Goal: Book appointment/travel/reservation: Book appointment/travel/reservation

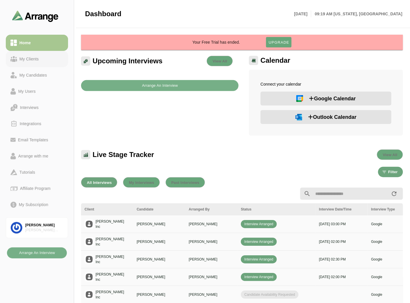
click at [36, 59] on div "My Clients" at bounding box center [29, 59] width 24 height 7
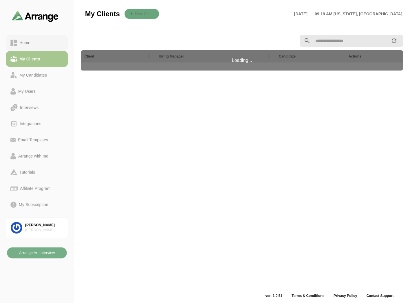
click at [40, 35] on link "Home" at bounding box center [37, 43] width 62 height 16
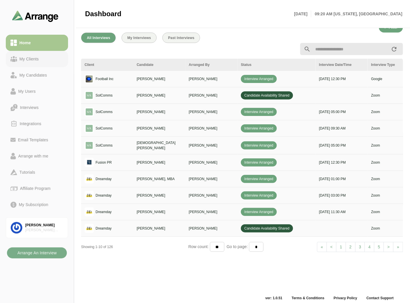
click at [39, 54] on link "My Clients" at bounding box center [37, 59] width 62 height 16
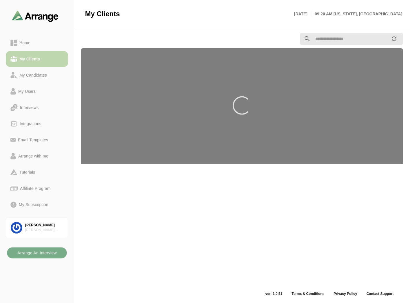
scroll to position [2, 0]
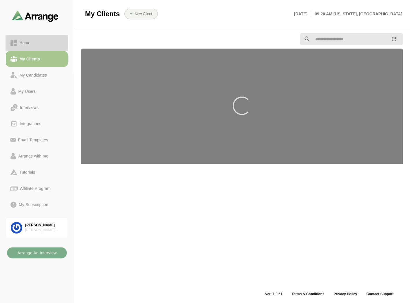
click at [42, 39] on div "Home" at bounding box center [36, 42] width 53 height 7
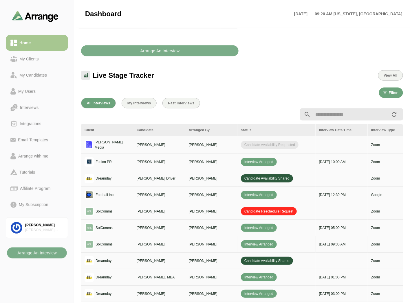
scroll to position [163, 0]
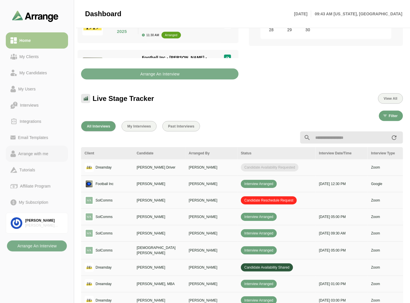
click at [30, 154] on div "Arrange with me" at bounding box center [33, 153] width 35 height 7
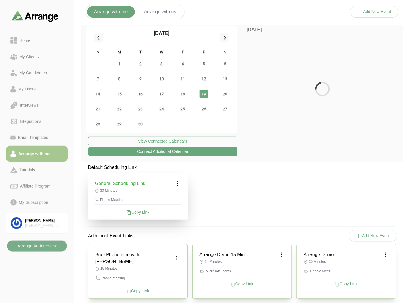
scroll to position [2, 0]
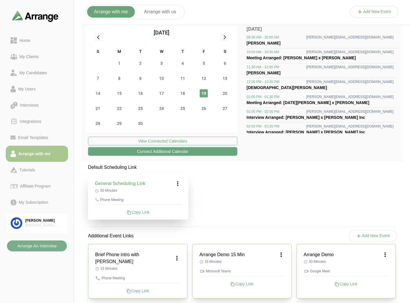
click at [348, 284] on div "Copy Link" at bounding box center [345, 284] width 85 height 6
click at [43, 216] on link "Brian Gabay Brian Simon Associates" at bounding box center [37, 223] width 62 height 21
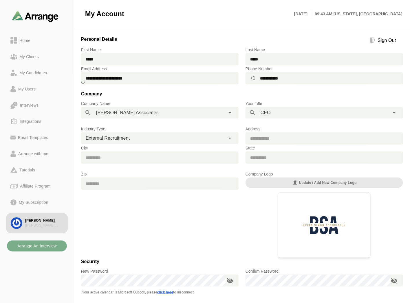
click at [385, 39] on div "Sign Out" at bounding box center [386, 40] width 23 height 7
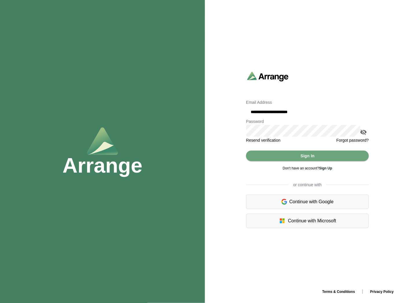
click at [279, 112] on input "**********" at bounding box center [307, 112] width 123 height 12
type input "**********"
click at [314, 159] on span "Sign In" at bounding box center [307, 155] width 14 height 11
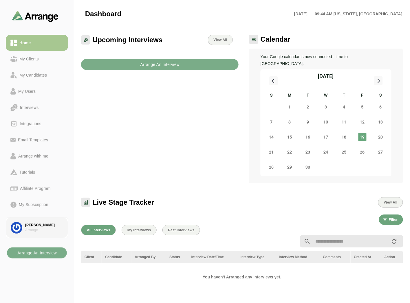
click at [36, 224] on div "[PERSON_NAME]" at bounding box center [44, 225] width 38 height 5
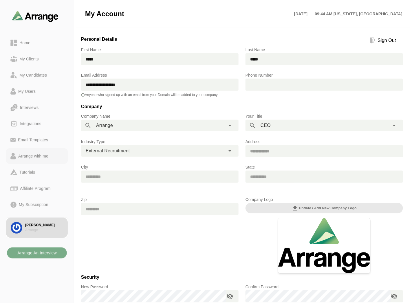
click at [33, 154] on div "Arrange with me" at bounding box center [33, 156] width 35 height 7
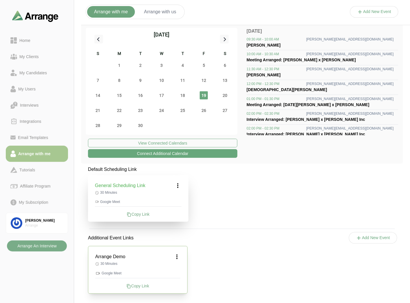
click at [139, 286] on div "Copy Link" at bounding box center [137, 286] width 85 height 6
click at [39, 201] on div "My Subscription" at bounding box center [33, 202] width 34 height 7
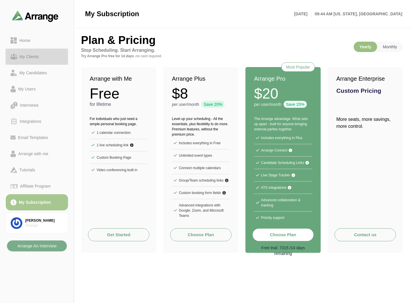
click at [40, 59] on div "My Clients" at bounding box center [29, 56] width 24 height 7
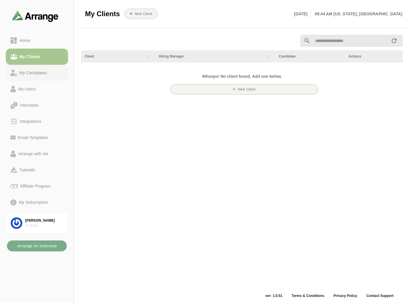
click at [33, 72] on div "My Candidates" at bounding box center [33, 72] width 32 height 7
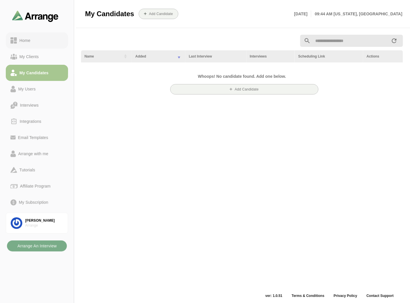
click at [30, 38] on div "Home" at bounding box center [25, 40] width 16 height 7
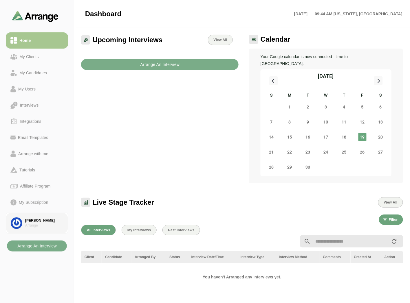
click at [39, 217] on link "Brian Gabay Arrange" at bounding box center [37, 223] width 62 height 21
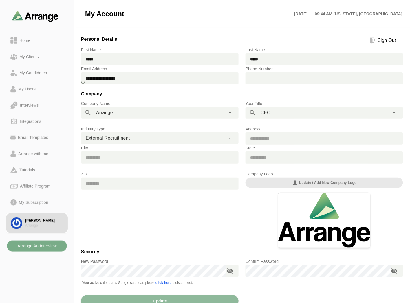
click at [382, 41] on div "Sign Out" at bounding box center [386, 40] width 23 height 7
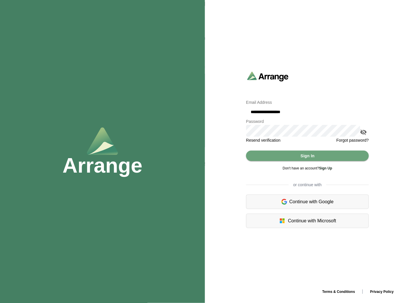
click at [323, 113] on input "**********" at bounding box center [307, 112] width 123 height 12
type input "**********"
click at [366, 130] on icon "appended action" at bounding box center [363, 132] width 7 height 7
click at [320, 155] on button "Sign In" at bounding box center [307, 156] width 123 height 10
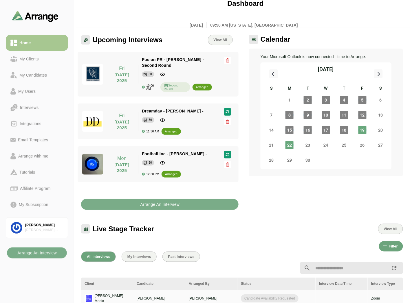
click at [331, 27] on div "Dashboard Fri 19th September, 2025 09:50 AM New york, America" at bounding box center [244, 14] width 324 height 36
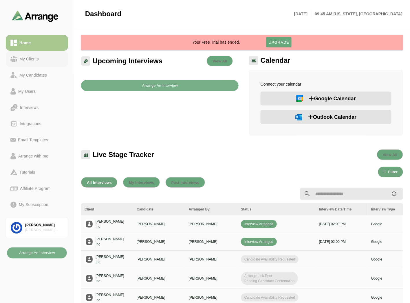
click at [30, 57] on div "My Clients" at bounding box center [29, 59] width 24 height 7
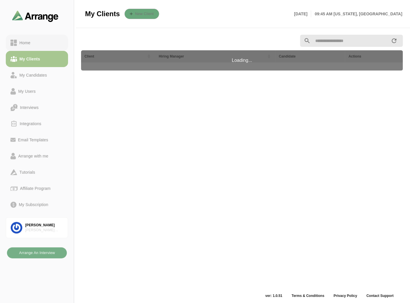
click at [34, 46] on div "Home" at bounding box center [36, 42] width 53 height 7
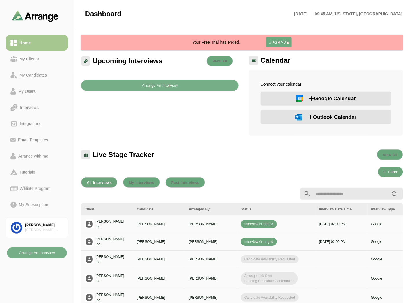
click at [282, 45] on button "Upgrade" at bounding box center [278, 42] width 25 height 10
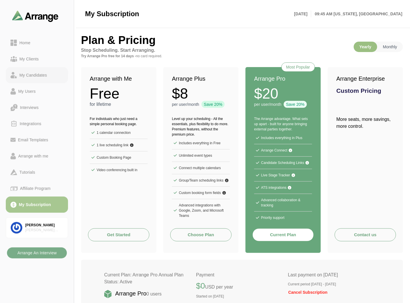
click at [25, 72] on div "My Candidates" at bounding box center [33, 75] width 32 height 7
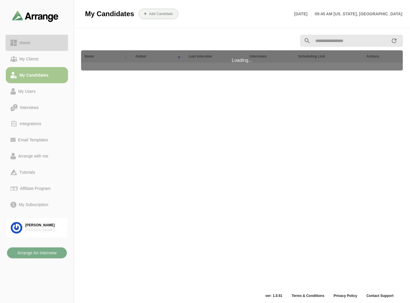
click at [28, 40] on div "Home" at bounding box center [25, 42] width 16 height 7
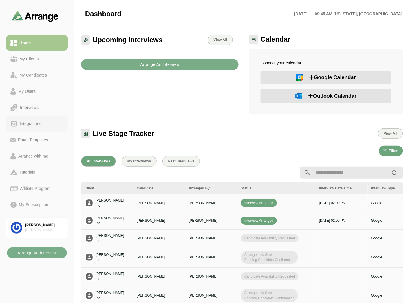
click at [30, 123] on div "Integrations" at bounding box center [30, 123] width 26 height 7
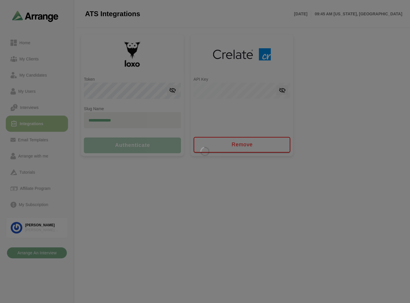
type input "**********"
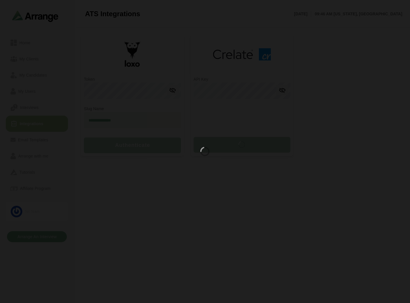
type input "**********"
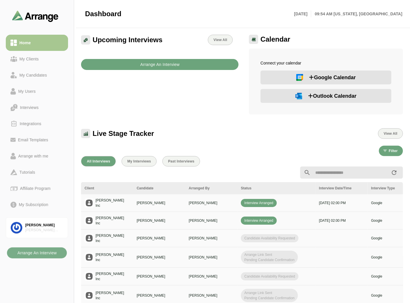
click at [158, 62] on b "Arrange An Interview" at bounding box center [160, 64] width 40 height 11
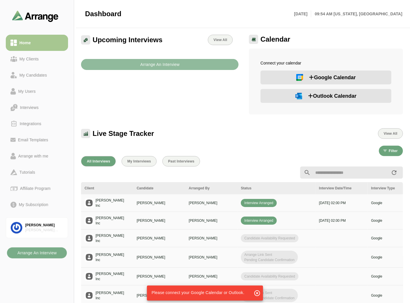
click at [131, 62] on button "Arrange An Interview" at bounding box center [159, 64] width 157 height 11
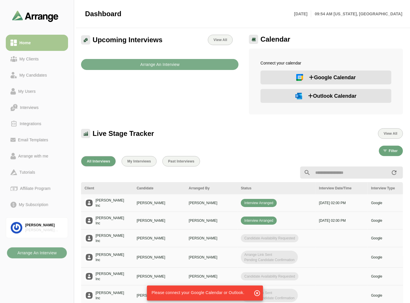
click at [323, 97] on span "Outlook Calendar" at bounding box center [332, 96] width 48 height 8
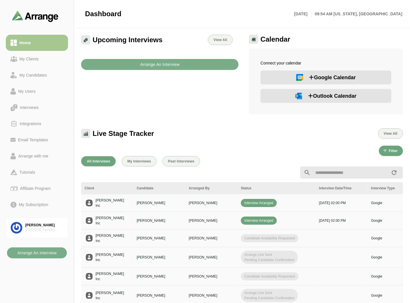
click at [330, 77] on span "Google Calendar" at bounding box center [332, 77] width 47 height 8
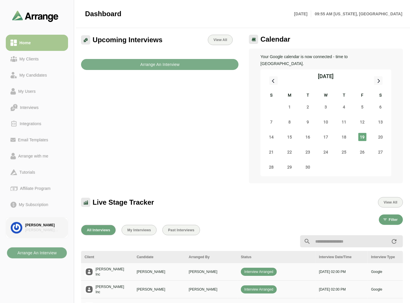
click at [51, 226] on div "[PERSON_NAME]" at bounding box center [44, 225] width 38 height 5
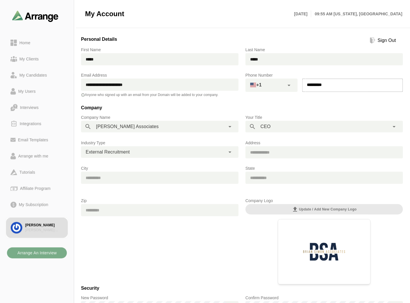
click at [285, 89] on div at bounding box center [289, 85] width 10 height 13
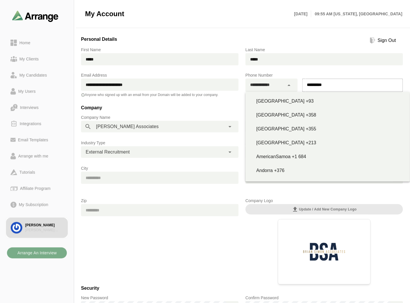
type input "**********"
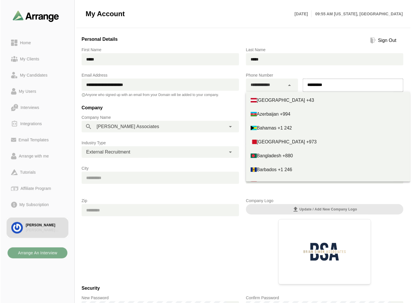
scroll to position [193, 0]
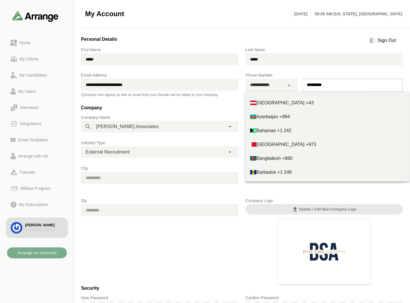
click at [312, 73] on p "Phone Number" at bounding box center [323, 75] width 157 height 7
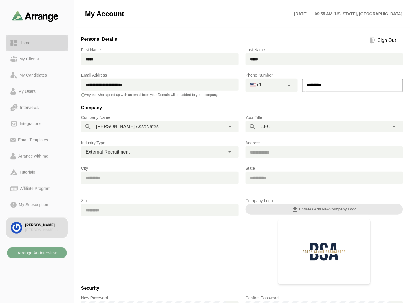
click at [44, 40] on div "Home" at bounding box center [36, 42] width 53 height 7
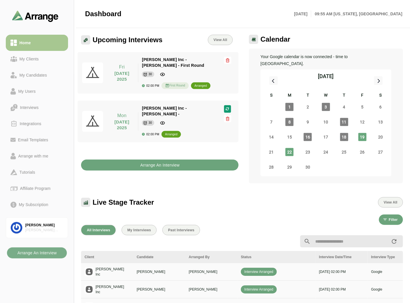
click at [141, 160] on b "Arrange An Interview" at bounding box center [160, 165] width 40 height 11
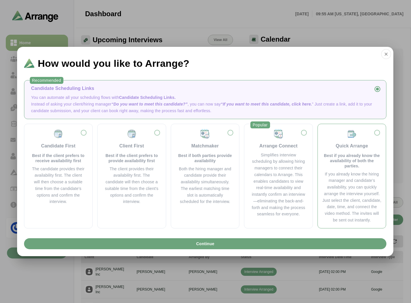
click at [355, 156] on p "Best if you already know the availability of both the parties." at bounding box center [351, 161] width 59 height 16
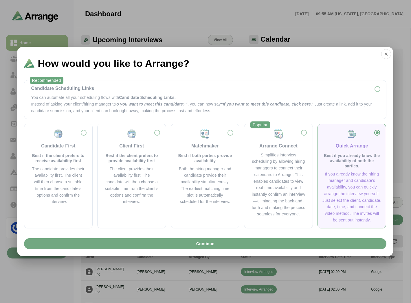
click at [222, 247] on button "Continue" at bounding box center [205, 243] width 362 height 11
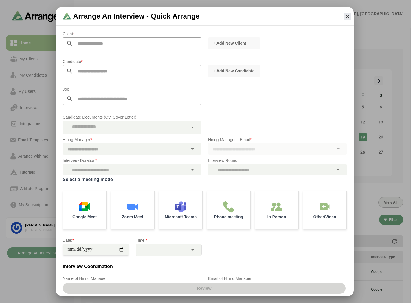
click at [343, 16] on div at bounding box center [348, 16] width 12 height 12
click at [345, 16] on icon "button" at bounding box center [347, 16] width 5 height 5
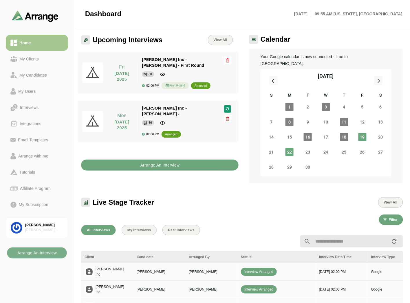
click at [137, 160] on button "Arrange An Interview" at bounding box center [159, 165] width 157 height 11
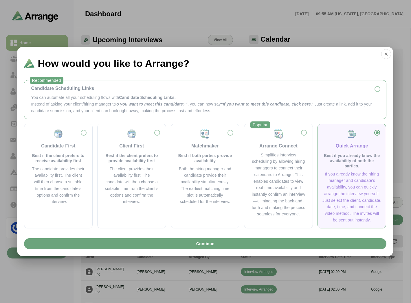
click at [107, 99] on p "You can automate all your scheduling flows with Candidate Scheduling Links." at bounding box center [205, 97] width 348 height 7
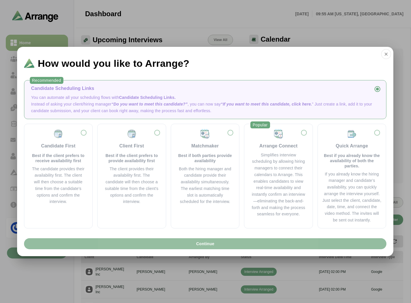
click at [150, 240] on button "Continue" at bounding box center [205, 243] width 362 height 11
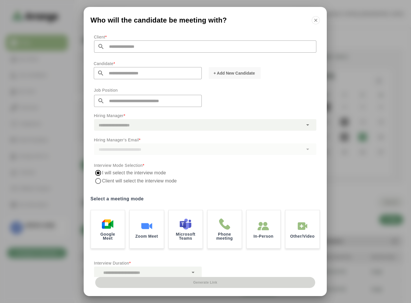
click at [160, 103] on input "text" at bounding box center [152, 101] width 97 height 12
click at [274, 94] on div "Client * Candidate * + Add New Candidate Job Position Hiring Manager * Hiring M…" at bounding box center [205, 154] width 243 height 246
click at [317, 19] on icon "button" at bounding box center [315, 20] width 5 height 5
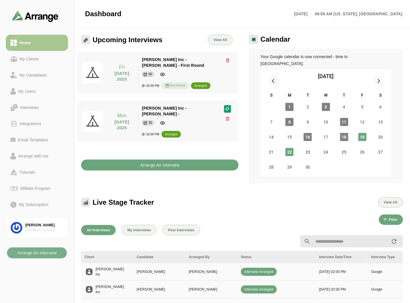
click at [198, 160] on button "Arrange An Interview" at bounding box center [159, 165] width 157 height 11
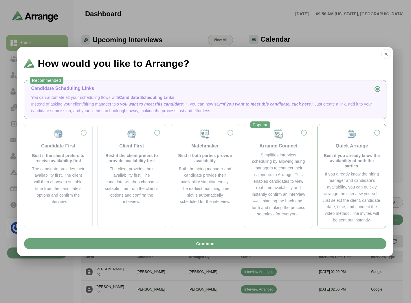
click at [347, 154] on p "Best if you already know the availability of both the parties." at bounding box center [351, 161] width 59 height 16
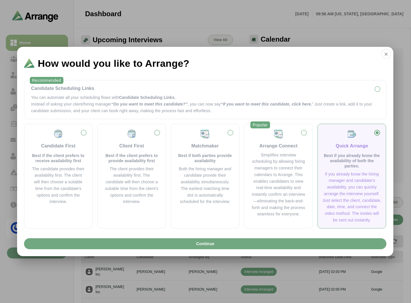
click at [289, 246] on button "Continue" at bounding box center [205, 243] width 362 height 11
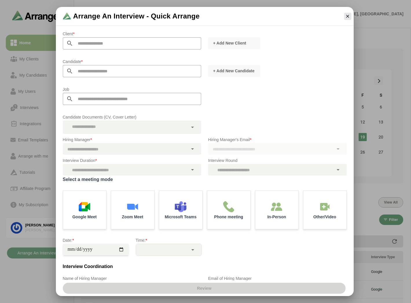
click at [93, 42] on input "text" at bounding box center [137, 43] width 128 height 12
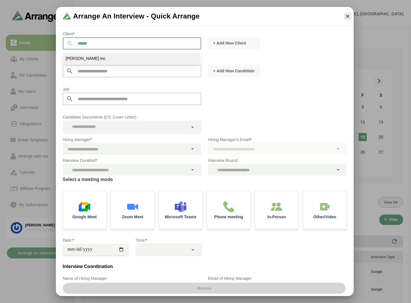
click at [82, 59] on li "Jay Inc" at bounding box center [131, 58] width 137 height 11
type input "*******"
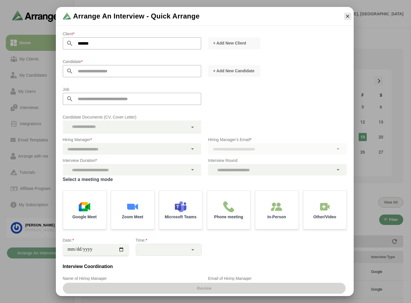
click at [99, 74] on input "text" at bounding box center [137, 71] width 128 height 12
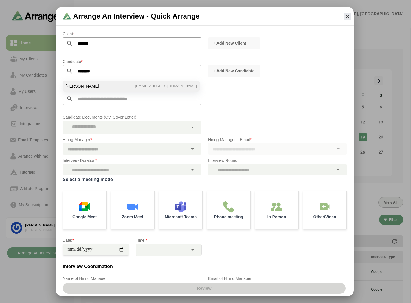
click at [83, 85] on span "Bill Breslin" at bounding box center [82, 86] width 33 height 5
type input "**********"
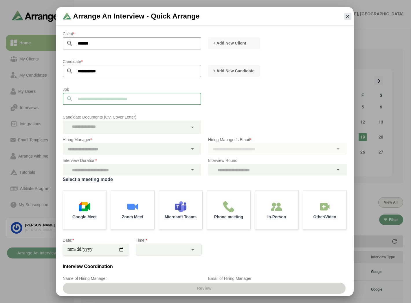
click at [84, 93] on input "text" at bounding box center [137, 99] width 128 height 12
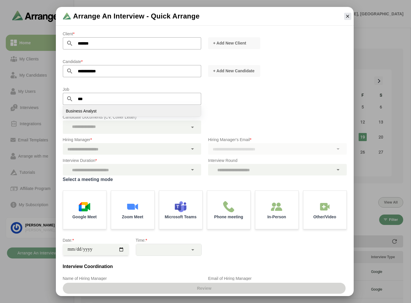
click at [79, 113] on span "Business Analyst" at bounding box center [81, 110] width 31 height 5
type input "**********"
click at [253, 105] on div "**********" at bounding box center [204, 98] width 291 height 32
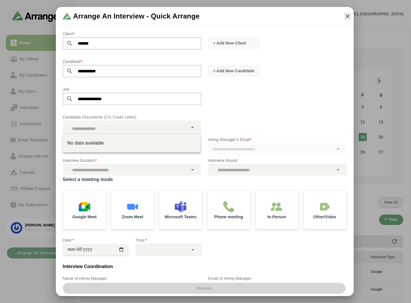
click at [122, 129] on div at bounding box center [125, 127] width 125 height 13
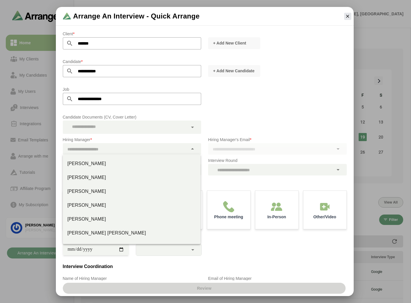
click at [104, 144] on div at bounding box center [125, 149] width 125 height 12
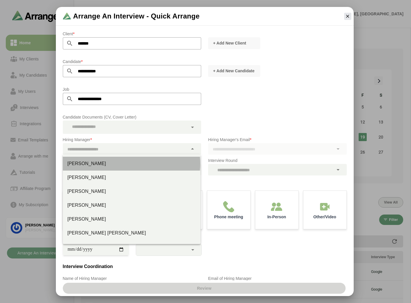
click at [86, 165] on div "Jay Smith" at bounding box center [131, 163] width 129 height 7
type input "*********"
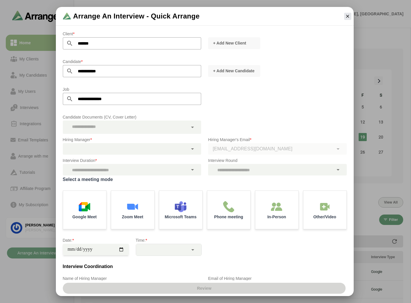
click at [167, 174] on div at bounding box center [125, 170] width 125 height 12
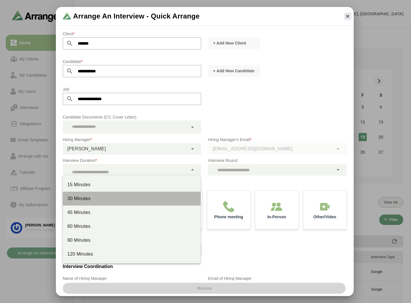
click at [98, 200] on div "30 Minutes" at bounding box center [131, 198] width 129 height 7
type input "**"
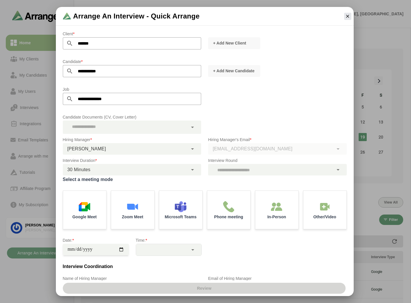
click at [253, 168] on div at bounding box center [270, 170] width 125 height 12
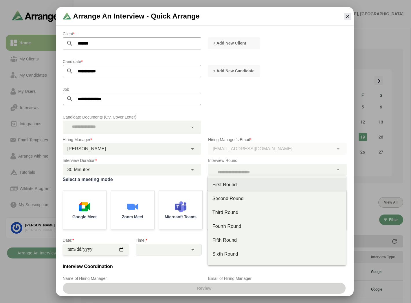
click at [237, 183] on div "First Round" at bounding box center [276, 184] width 129 height 7
type input "**"
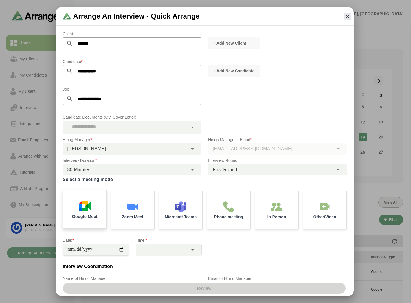
click at [88, 203] on img at bounding box center [84, 206] width 12 height 12
click at [120, 250] on input "date" at bounding box center [96, 250] width 66 height 12
type input "**********"
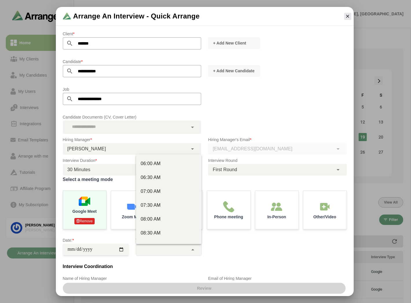
click at [154, 246] on div at bounding box center [162, 250] width 52 height 12
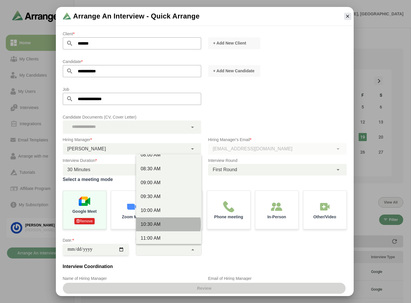
click at [156, 224] on div "10:30 AM" at bounding box center [169, 224] width 56 height 7
type input "********"
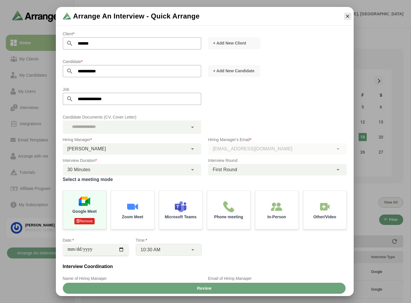
click at [216, 249] on div "**********" at bounding box center [204, 246] width 291 height 26
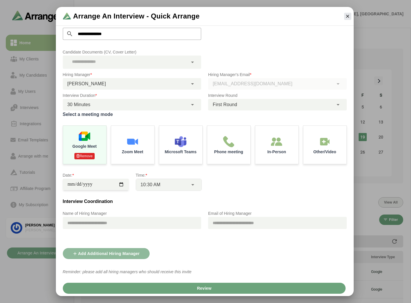
scroll to position [65, 0]
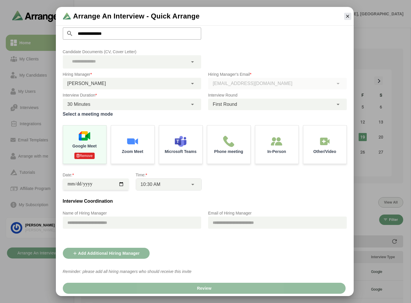
click at [198, 288] on span "Review" at bounding box center [203, 288] width 15 height 11
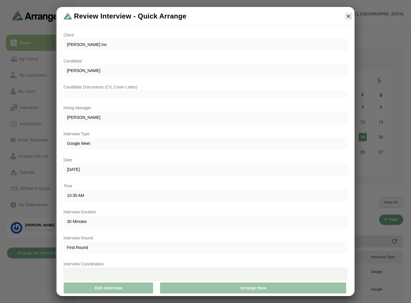
click at [198, 288] on button "Arrange Now" at bounding box center [253, 288] width 186 height 11
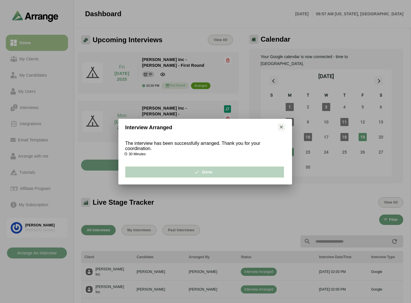
click at [197, 168] on span "Done" at bounding box center [204, 172] width 16 height 11
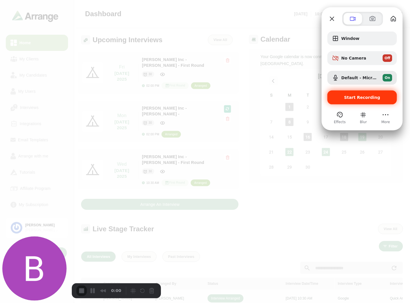
click at [349, 102] on div "Start Recording" at bounding box center [361, 98] width 69 height 14
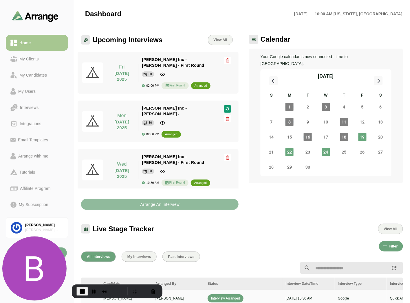
click at [165, 199] on b "Arrange An Interview" at bounding box center [160, 204] width 40 height 11
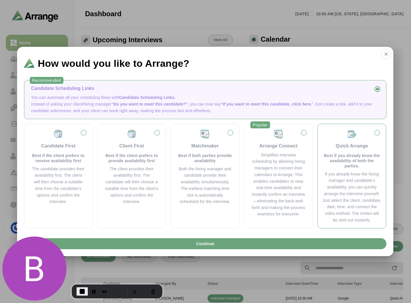
click at [352, 154] on p "Best if you already know the availability of both the parties." at bounding box center [351, 161] width 59 height 16
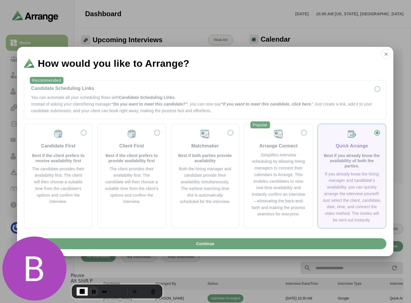
click at [93, 290] on button "Pause Recording" at bounding box center [93, 291] width 9 height 9
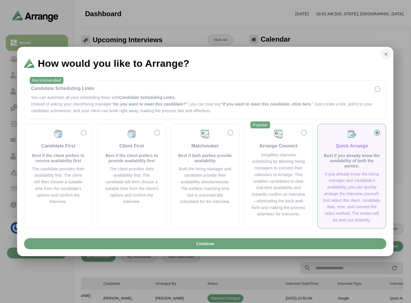
click at [386, 57] on icon "button" at bounding box center [385, 53] width 5 height 5
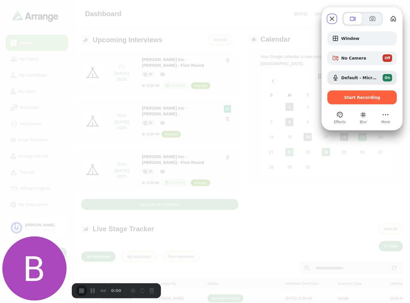
drag, startPoint x: 352, startPoint y: 78, endPoint x: 411, endPoint y: 78, distance: 59.0
click at [409, 78] on html "Home My Clients My Candidates My Users Interviews Integrations Email Templates …" at bounding box center [205, 263] width 410 height 527
click at [388, 78] on span "On" at bounding box center [386, 77] width 5 height 5
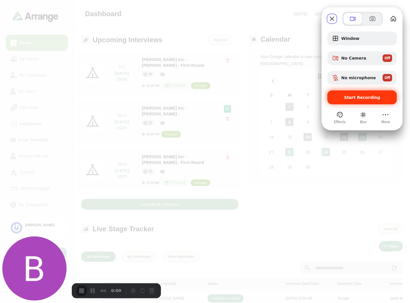
click at [351, 98] on span "Start Recording" at bounding box center [362, 97] width 36 height 5
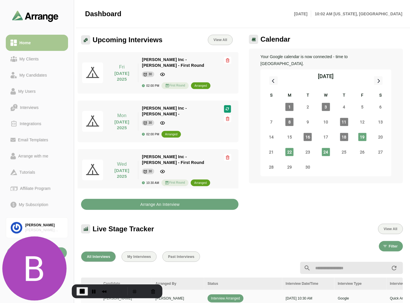
click at [164, 199] on b "Arrange An Interview" at bounding box center [160, 204] width 40 height 11
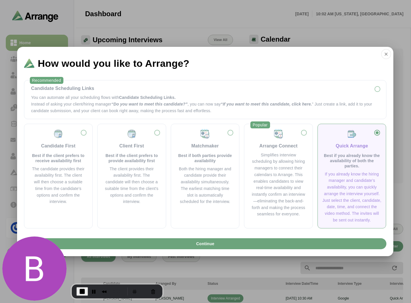
click at [350, 168] on p "Best if you already know the availability of both the parties." at bounding box center [351, 161] width 59 height 16
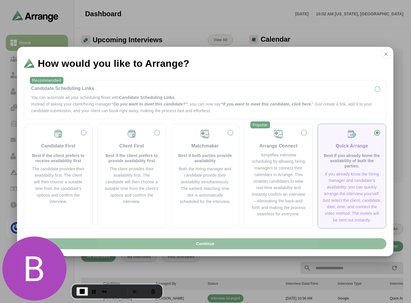
click at [214, 247] on span "Continue" at bounding box center [205, 243] width 19 height 11
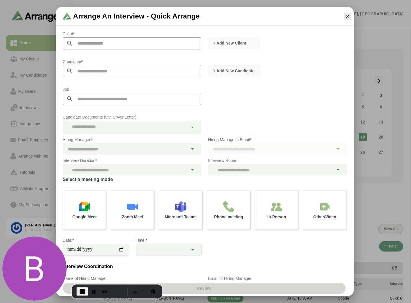
click at [92, 43] on input "text" at bounding box center [137, 43] width 128 height 12
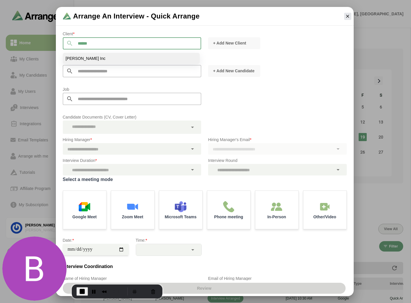
click at [81, 54] on li "Jay Inc" at bounding box center [131, 58] width 137 height 11
type input "*******"
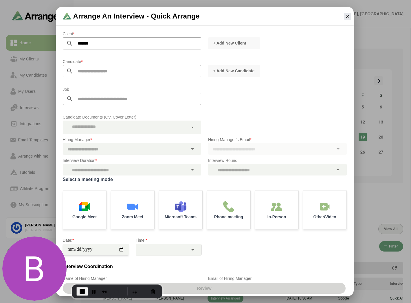
click at [81, 69] on input "text" at bounding box center [137, 71] width 128 height 12
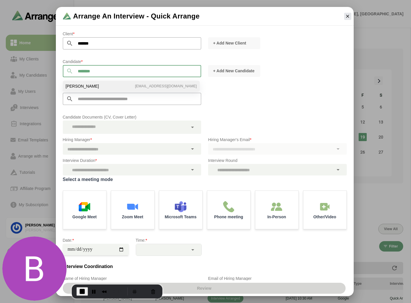
click at [78, 86] on span "Bill Breslin" at bounding box center [82, 86] width 33 height 5
type input "**********"
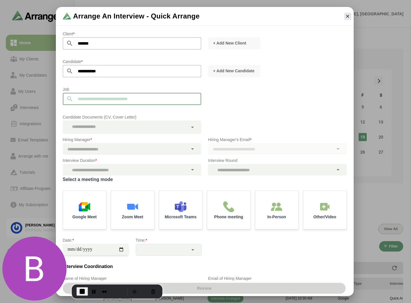
click at [86, 97] on input "text" at bounding box center [137, 99] width 128 height 12
click at [80, 111] on span "Business Analyst" at bounding box center [81, 110] width 31 height 5
type input "**********"
click at [101, 148] on div at bounding box center [125, 149] width 125 height 12
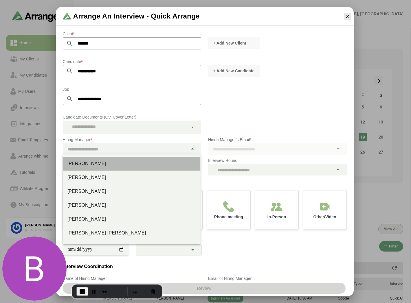
click at [90, 161] on div "Jay Smith" at bounding box center [131, 163] width 129 height 7
type input "*********"
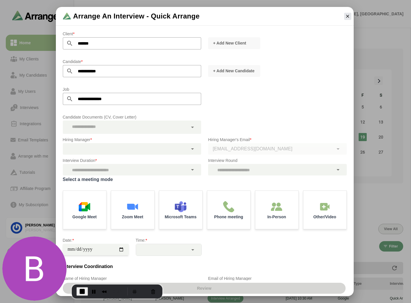
click at [126, 171] on div at bounding box center [125, 170] width 125 height 12
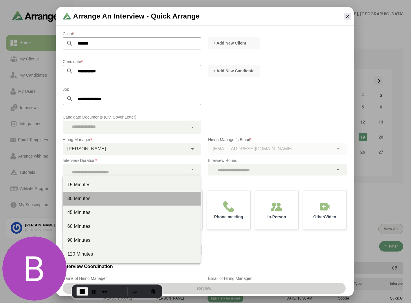
click at [82, 196] on div "30 Minutes" at bounding box center [131, 198] width 129 height 7
type input "**"
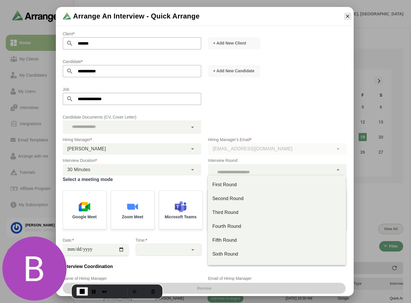
click at [293, 167] on div at bounding box center [270, 170] width 125 height 12
click at [240, 185] on div "First Round" at bounding box center [276, 184] width 129 height 7
type input "**"
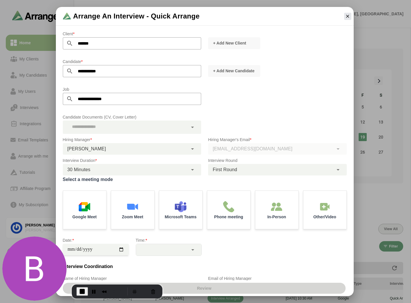
click at [301, 123] on div "Candidate Documents (CV, Cover Letter)" at bounding box center [204, 123] width 291 height 27
click at [82, 208] on img at bounding box center [84, 206] width 12 height 12
click at [124, 248] on input "date" at bounding box center [96, 250] width 66 height 12
type input "**********"
click at [171, 250] on div at bounding box center [162, 250] width 52 height 12
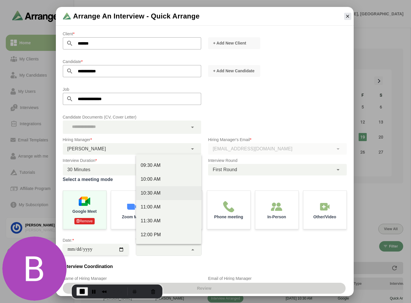
scroll to position [96, 0]
click at [158, 218] on div "11:30 AM" at bounding box center [169, 220] width 56 height 7
type input "********"
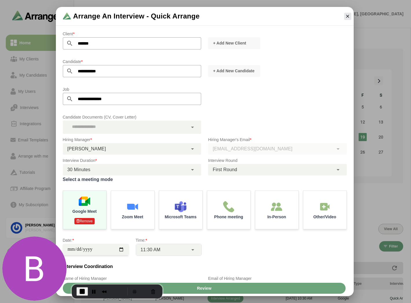
click at [225, 242] on div "**********" at bounding box center [204, 246] width 291 height 26
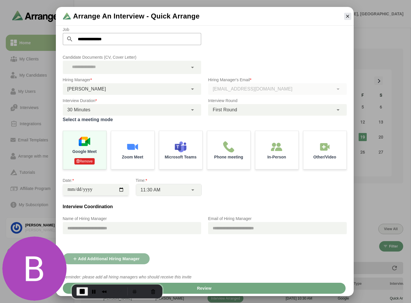
scroll to position [65, 0]
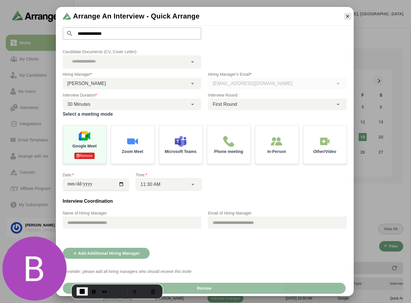
click at [221, 287] on button "Review" at bounding box center [204, 288] width 283 height 11
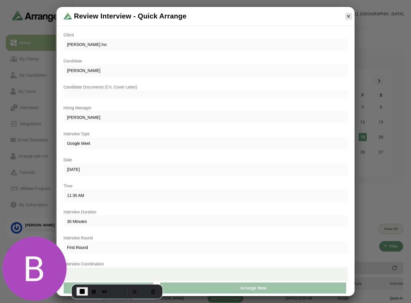
click at [237, 289] on button "Arrange Now" at bounding box center [253, 288] width 186 height 11
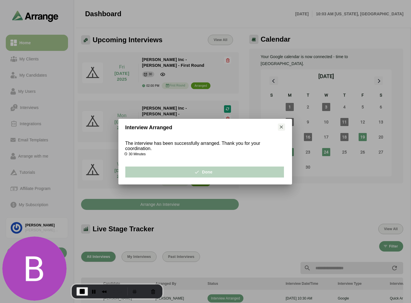
click at [181, 169] on button "Done" at bounding box center [204, 172] width 159 height 11
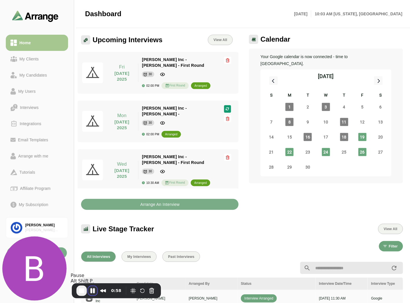
click at [93, 292] on button "Pause Recording" at bounding box center [92, 290] width 9 height 9
